Goal: Use online tool/utility: Use online tool/utility

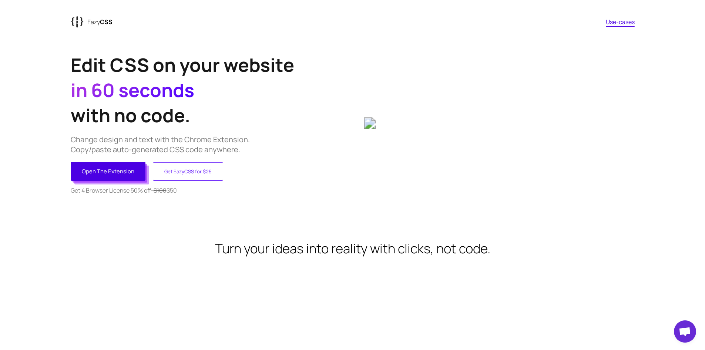
click at [97, 167] on button "Open The Extension" at bounding box center [108, 171] width 75 height 19
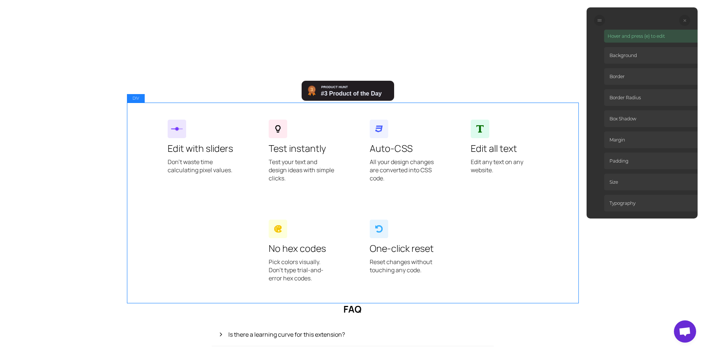
scroll to position [378, 0]
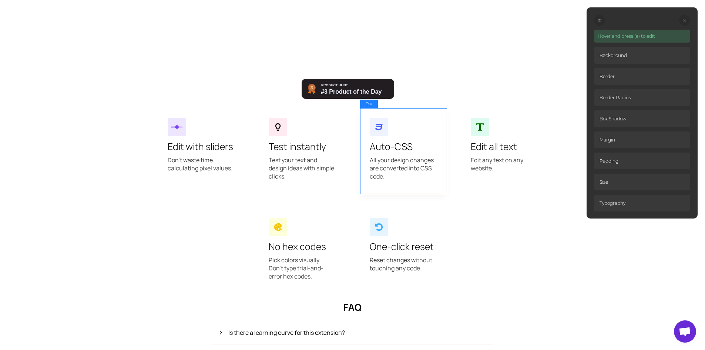
click at [415, 139] on div "Auto-CSS All your design changes are converted into CSS code." at bounding box center [403, 150] width 86 height 85
click at [634, 58] on p "Background" at bounding box center [642, 55] width 96 height 17
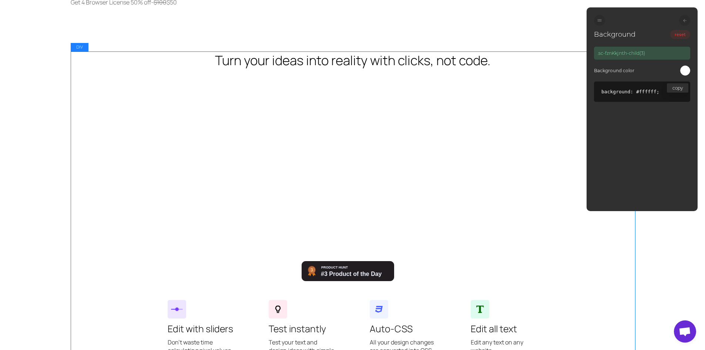
scroll to position [193, 0]
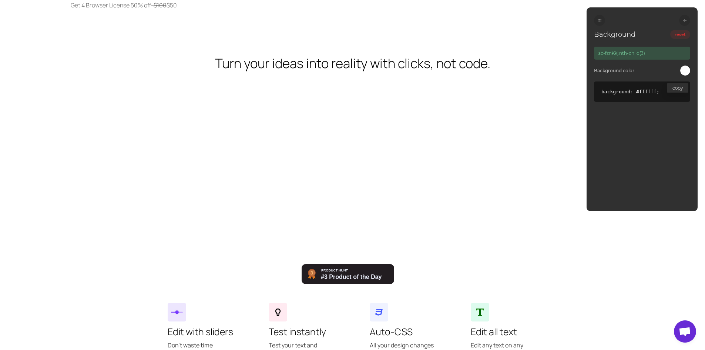
click at [683, 70] on div at bounding box center [685, 71] width 10 height 10
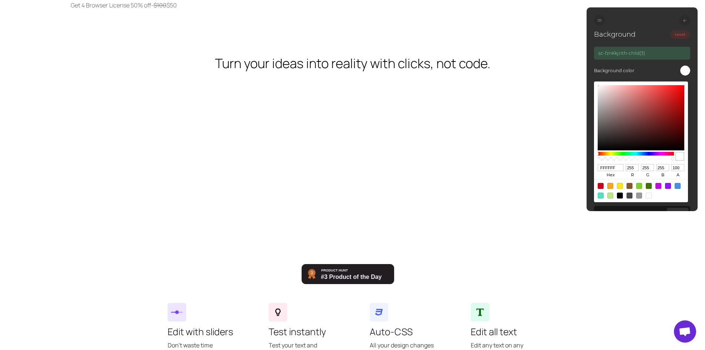
type input "5F3232"
type input "95"
type input "50"
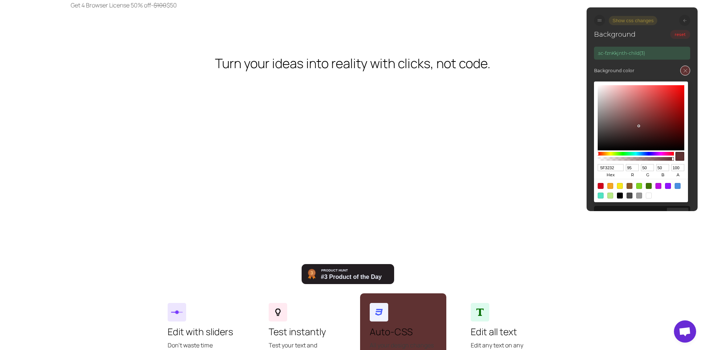
type input "5F3030"
type input "48"
type input "5B2929"
type input "91"
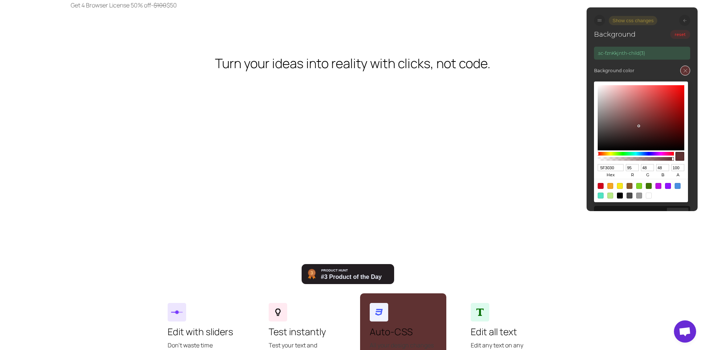
type input "41"
type input "491C1C"
type input "73"
type input "28"
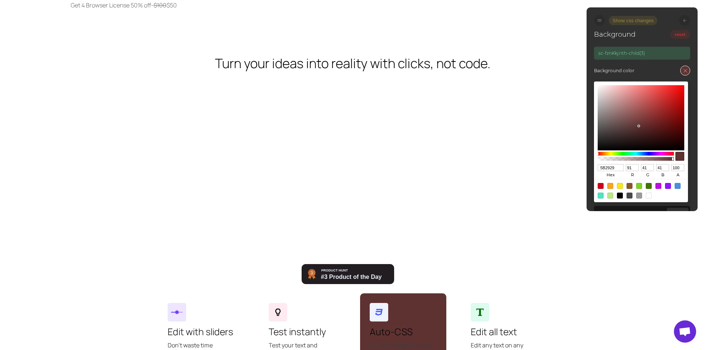
type input "28"
type input "371313"
type input "55"
type input "19"
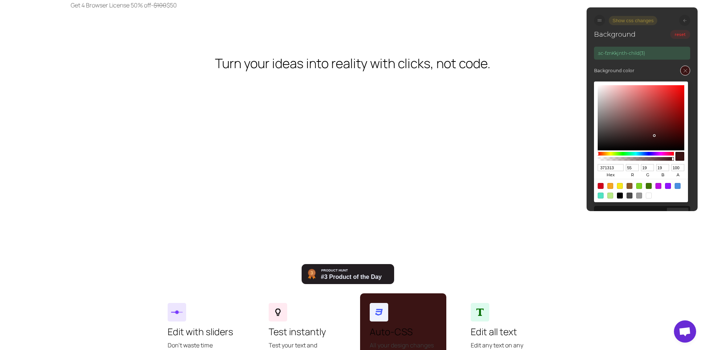
type input "3A1414"
type input "58"
type input "20"
type input "5E2A2A"
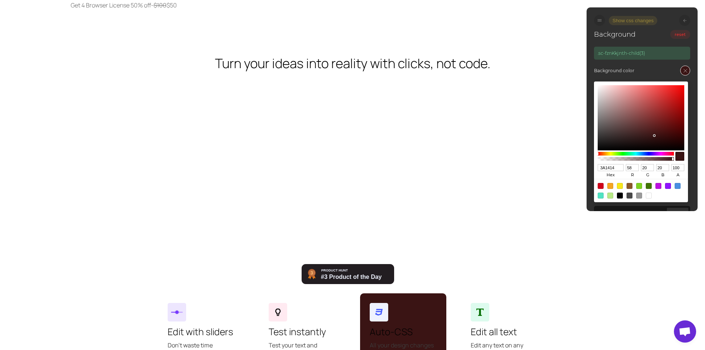
type input "94"
type input "42"
type input "8F4D4D"
type input "143"
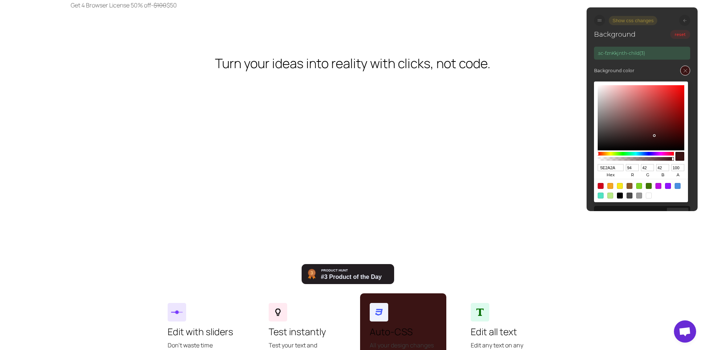
type input "77"
type input "984B4B"
type input "152"
type input "75"
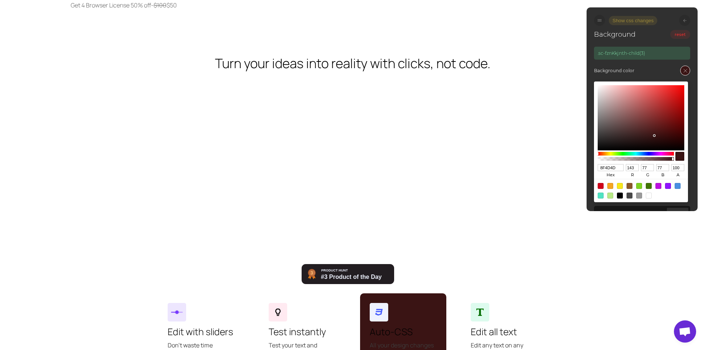
type input "75"
drag, startPoint x: 639, startPoint y: 126, endPoint x: 648, endPoint y: 110, distance: 18.4
click at [644, 111] on div at bounding box center [641, 117] width 87 height 65
type input "9B4848"
type input "155"
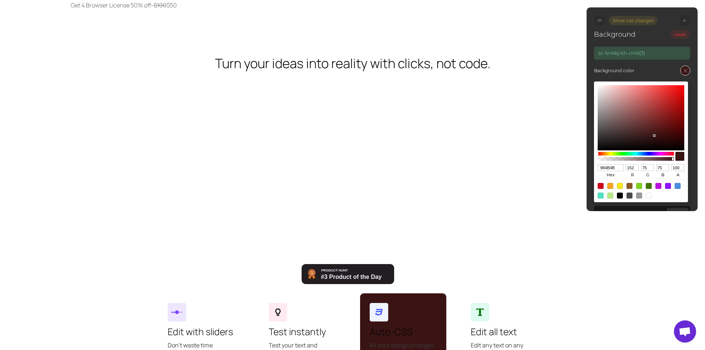
type input "72"
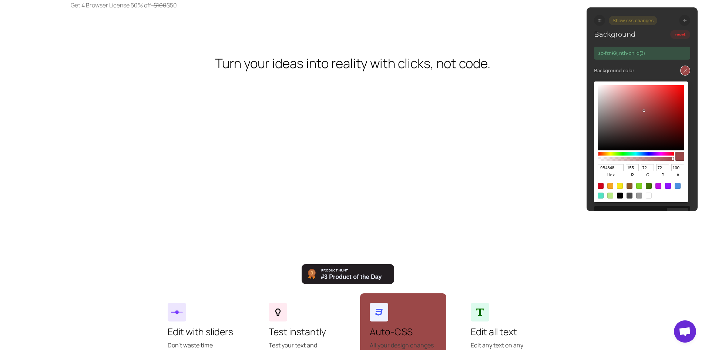
click at [685, 68] on div at bounding box center [685, 71] width 10 height 10
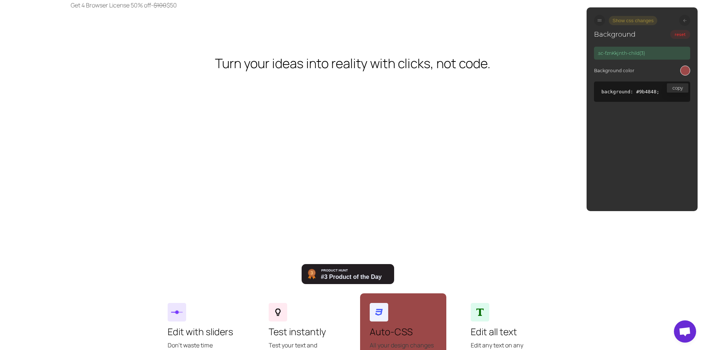
click at [596, 21] on div at bounding box center [599, 20] width 11 height 11
click at [602, 22] on div at bounding box center [599, 20] width 11 height 11
click at [682, 19] on div at bounding box center [684, 20] width 11 height 11
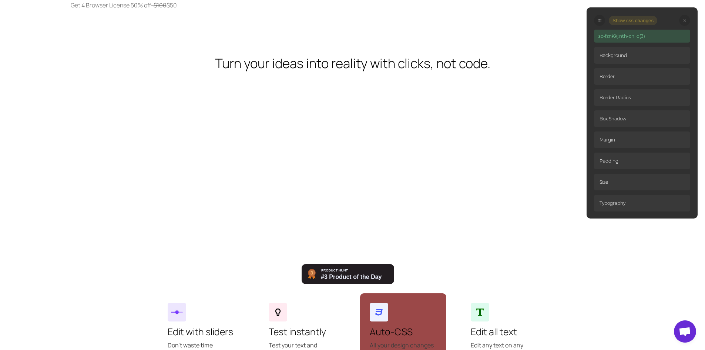
click at [628, 73] on p "Border" at bounding box center [642, 76] width 96 height 17
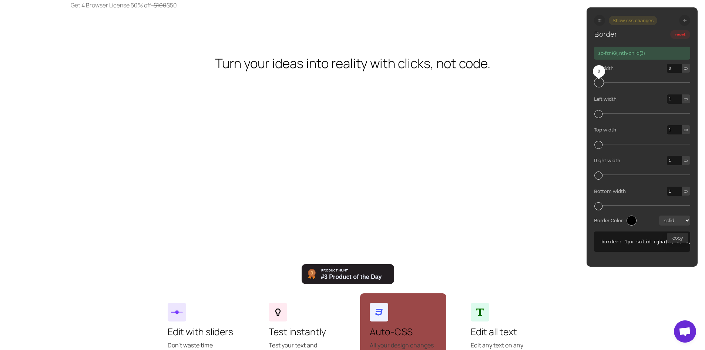
type input "3"
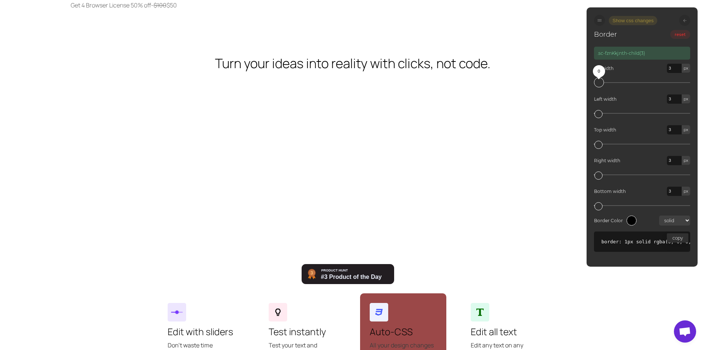
type input "6"
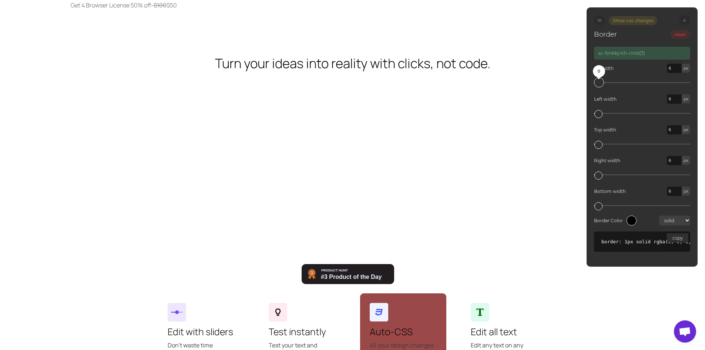
type input "9"
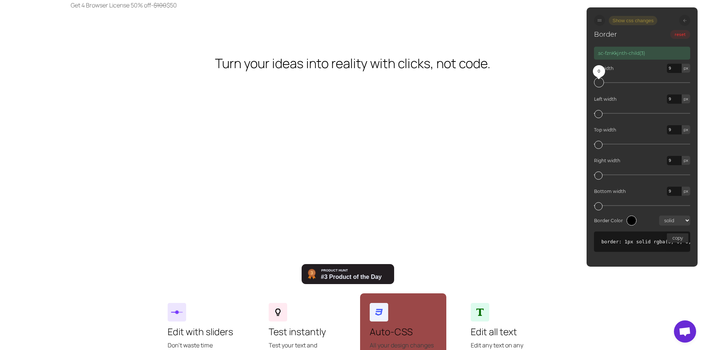
type input "18"
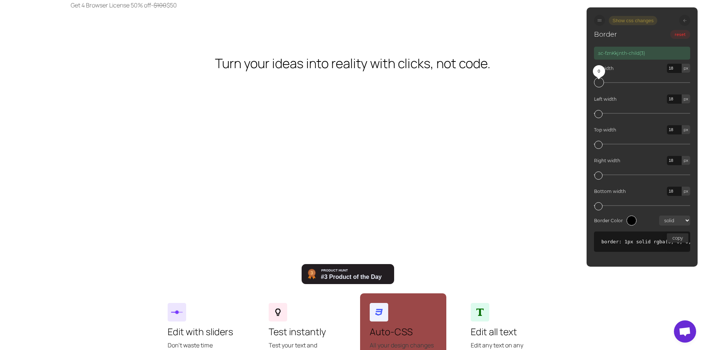
type input "23"
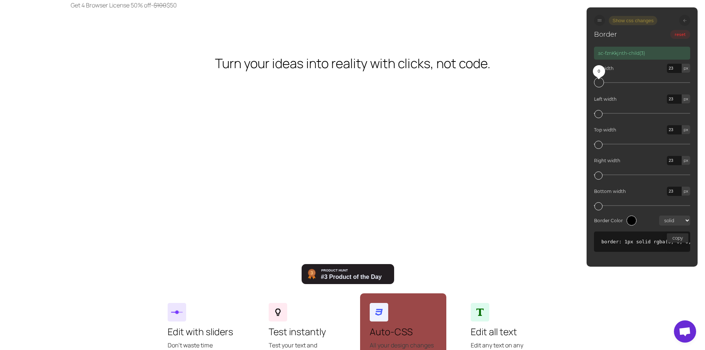
type input "34"
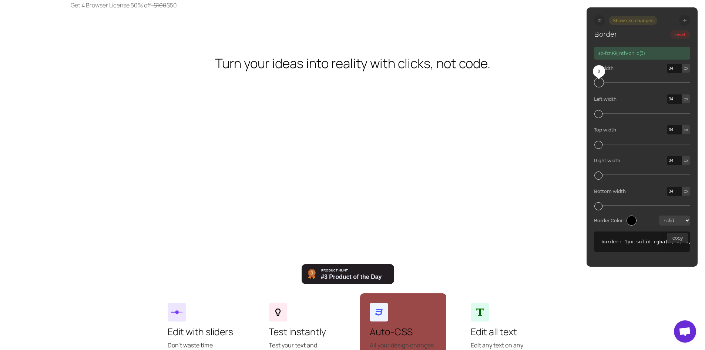
type input "47"
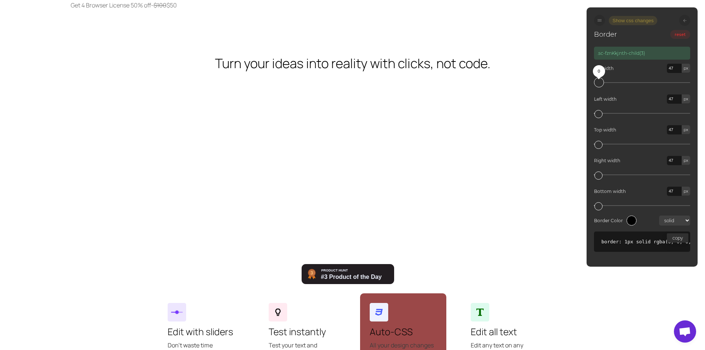
type input "58"
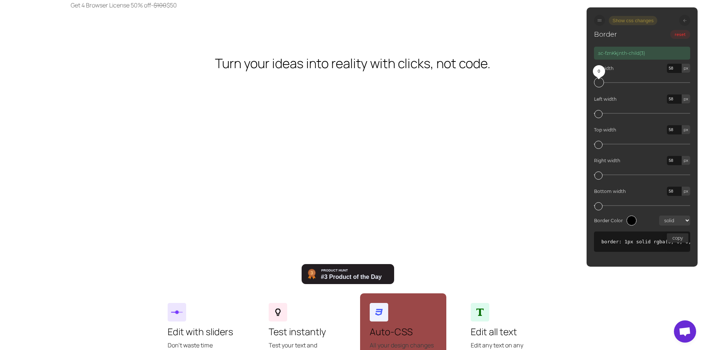
type input "65"
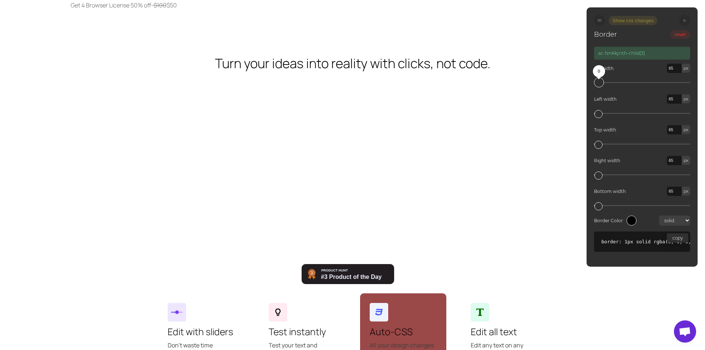
type input "67"
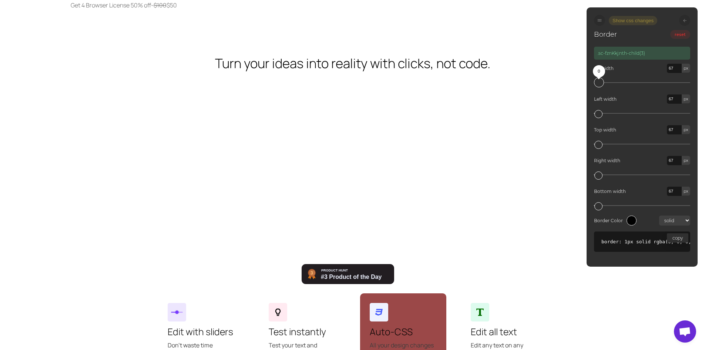
type input "69"
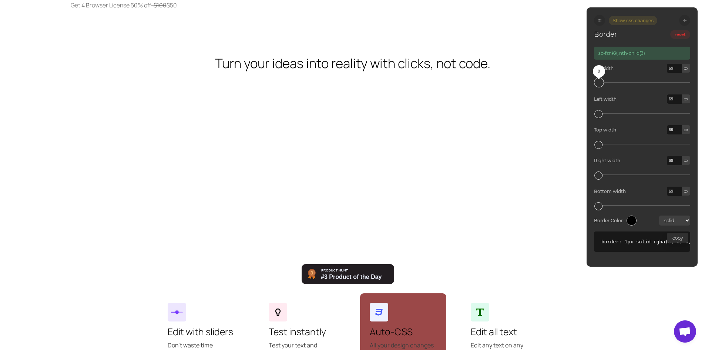
type input "73"
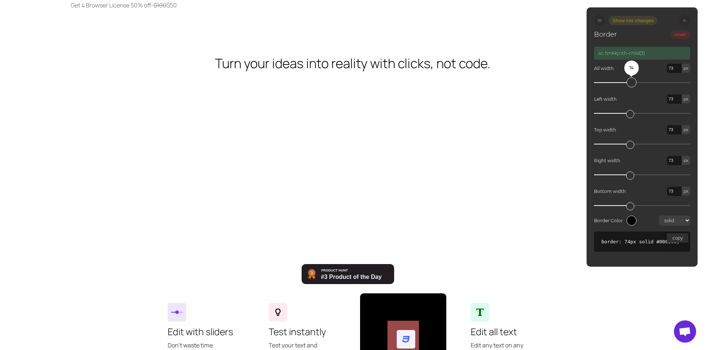
type input "75"
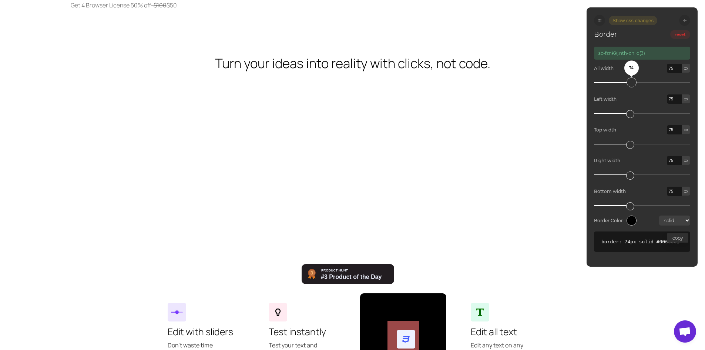
type input "76"
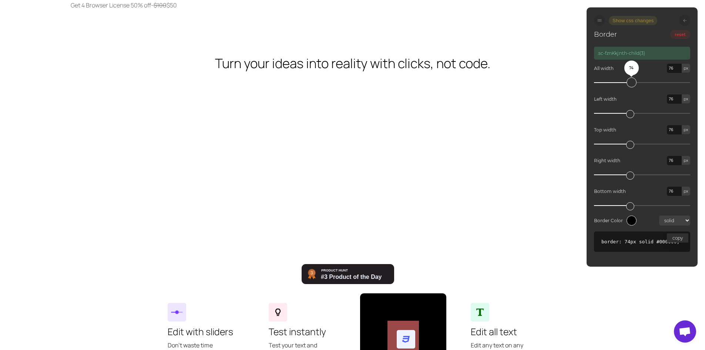
type input "79"
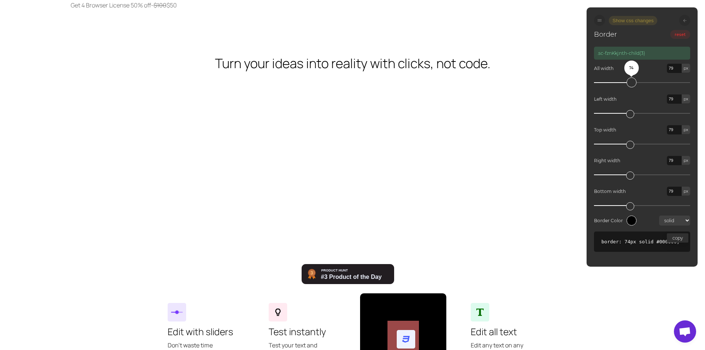
type input "83"
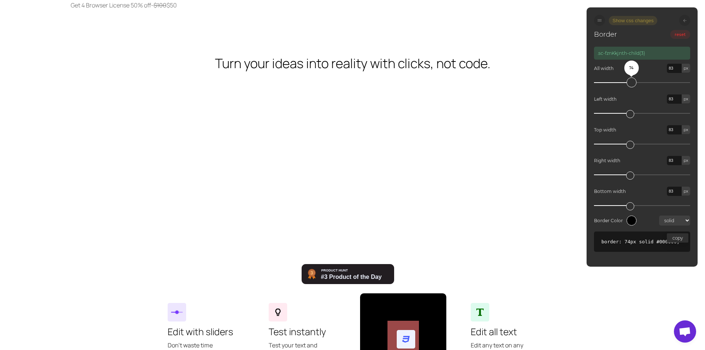
type input "86"
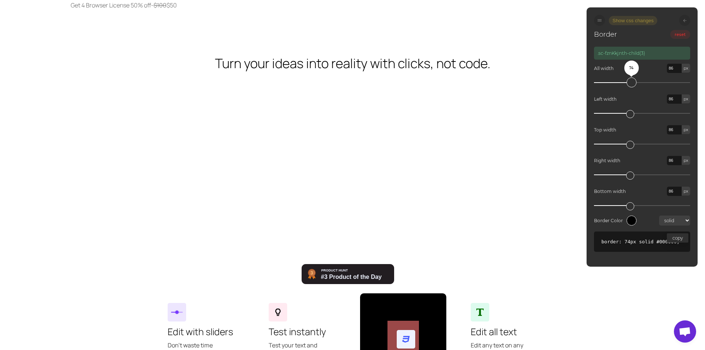
type input "88"
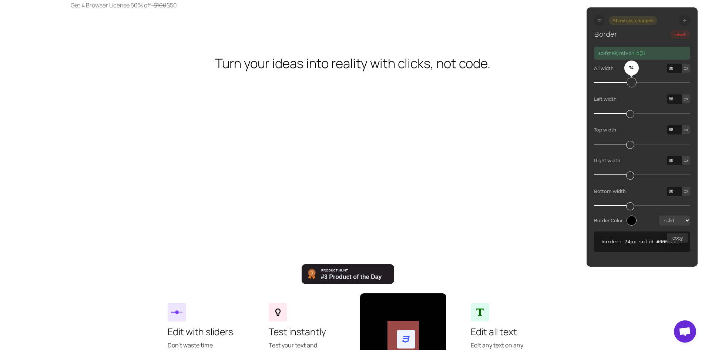
type input "90"
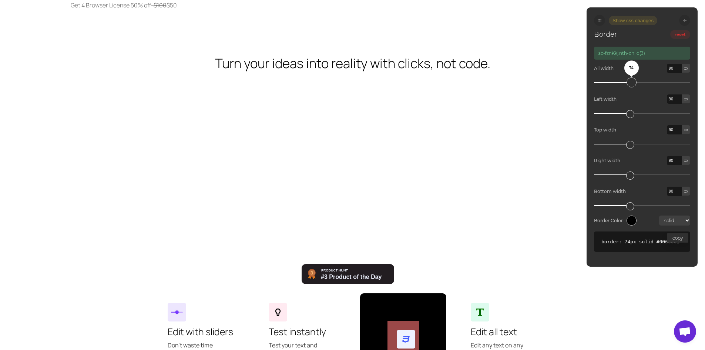
type input "91"
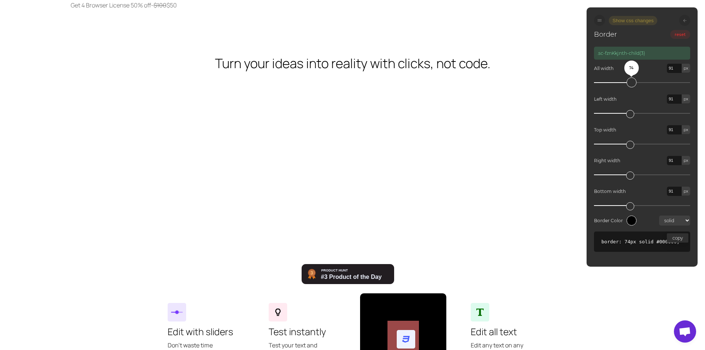
type input "92"
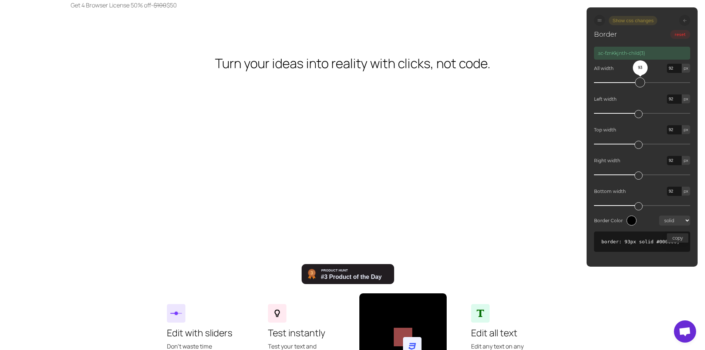
type input "97"
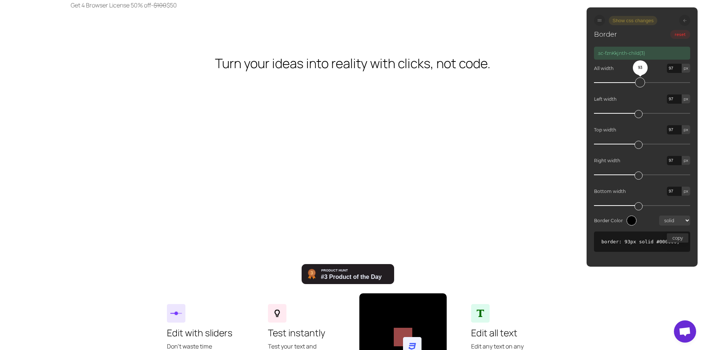
type input "113"
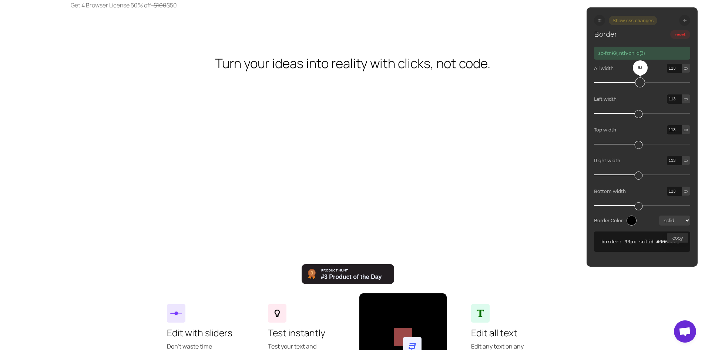
type input "114"
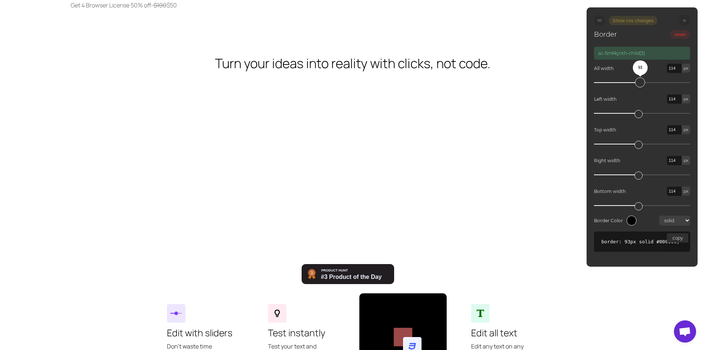
type input "117"
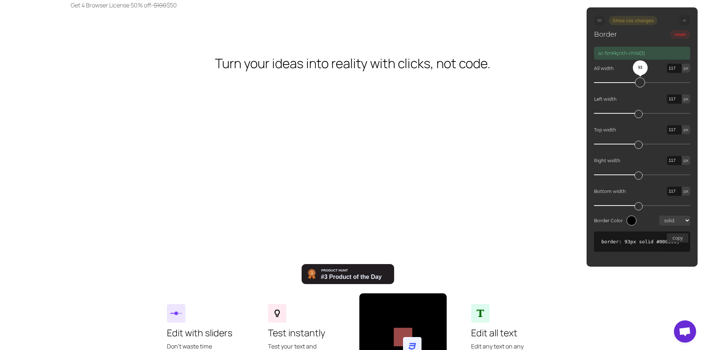
type input "118"
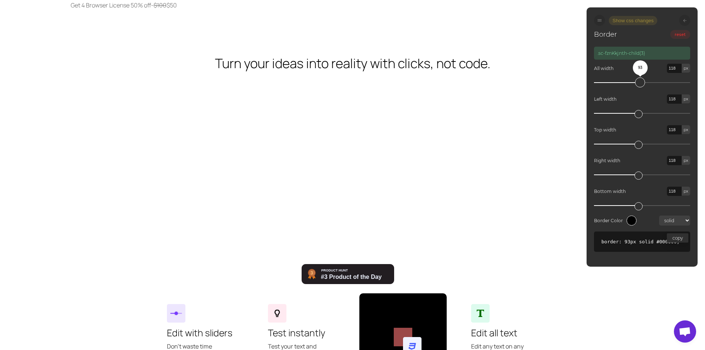
type input "119"
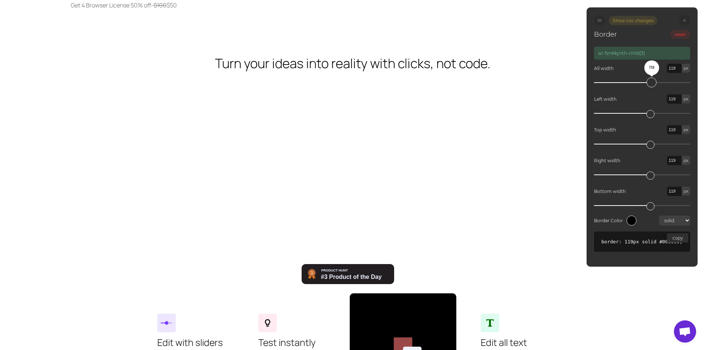
drag, startPoint x: 602, startPoint y: 83, endPoint x: 654, endPoint y: 83, distance: 52.6
click at [654, 83] on div "119" at bounding box center [652, 82] width 10 height 10
click at [686, 23] on div at bounding box center [684, 20] width 11 height 11
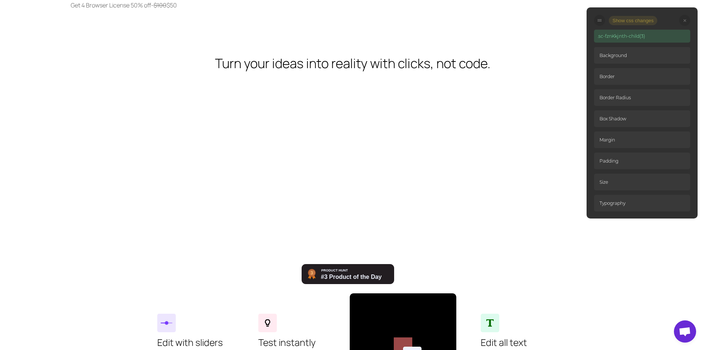
click at [637, 97] on p "Border Radius" at bounding box center [642, 97] width 96 height 17
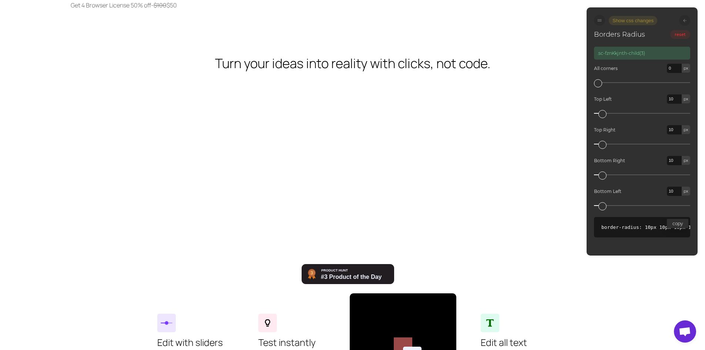
click at [683, 21] on icon at bounding box center [684, 20] width 3 height 3
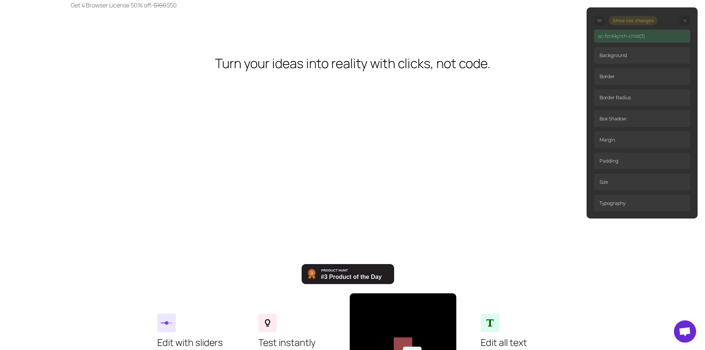
click at [625, 197] on p "Typography" at bounding box center [642, 203] width 96 height 17
select select "400"
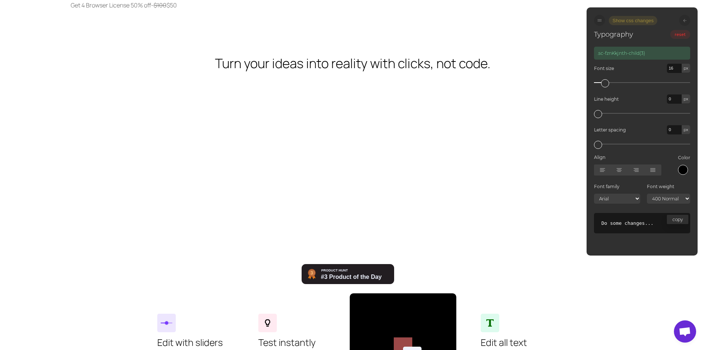
click at [621, 80] on div "Font size 16 px" at bounding box center [642, 71] width 96 height 23
click at [625, 198] on select "Arial Arial Black Comic Sans MS Impact Lucida Sans Unicode Tahoma Trebuchet MS …" at bounding box center [617, 199] width 46 height 10
select select "[DEMOGRAPHIC_DATA], [GEOGRAPHIC_DATA], sans-serif"
click at [594, 194] on select "Arial Arial Black Comic Sans MS Impact Lucida Sans Unicode Tahoma Trebuchet MS …" at bounding box center [617, 199] width 46 height 10
click at [685, 21] on icon at bounding box center [684, 20] width 3 height 3
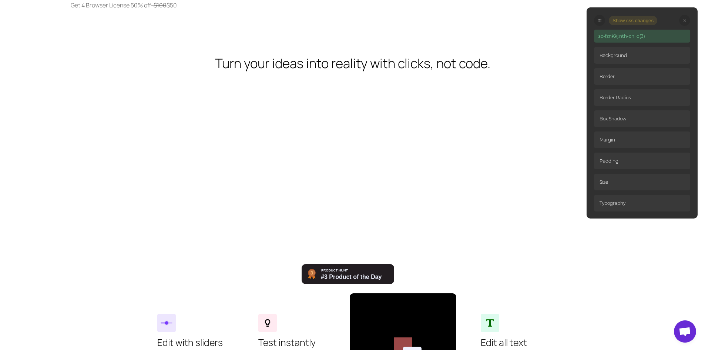
click at [687, 21] on div at bounding box center [684, 20] width 11 height 11
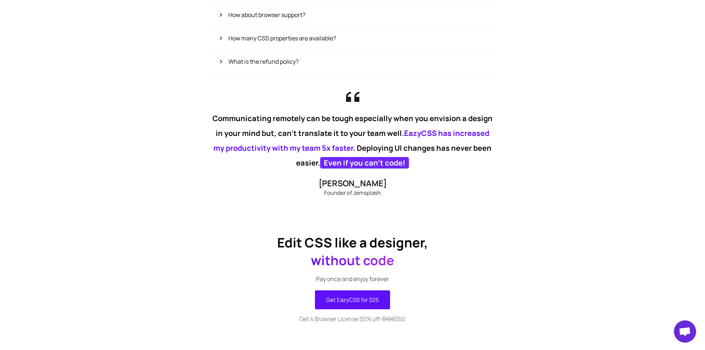
scroll to position [667, 0]
